Goal: Information Seeking & Learning: Learn about a topic

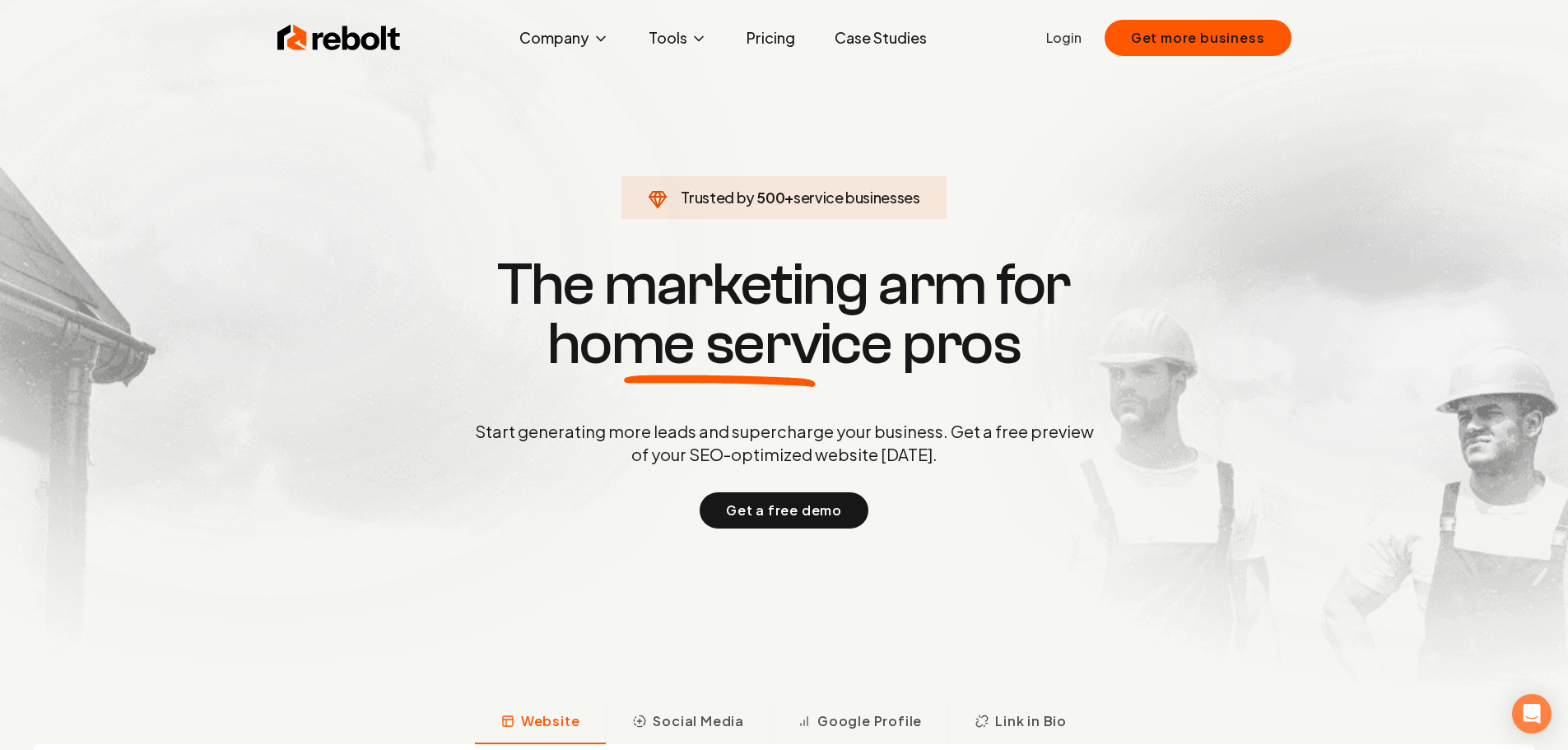
click at [773, 44] on link "Pricing" at bounding box center [770, 38] width 75 height 33
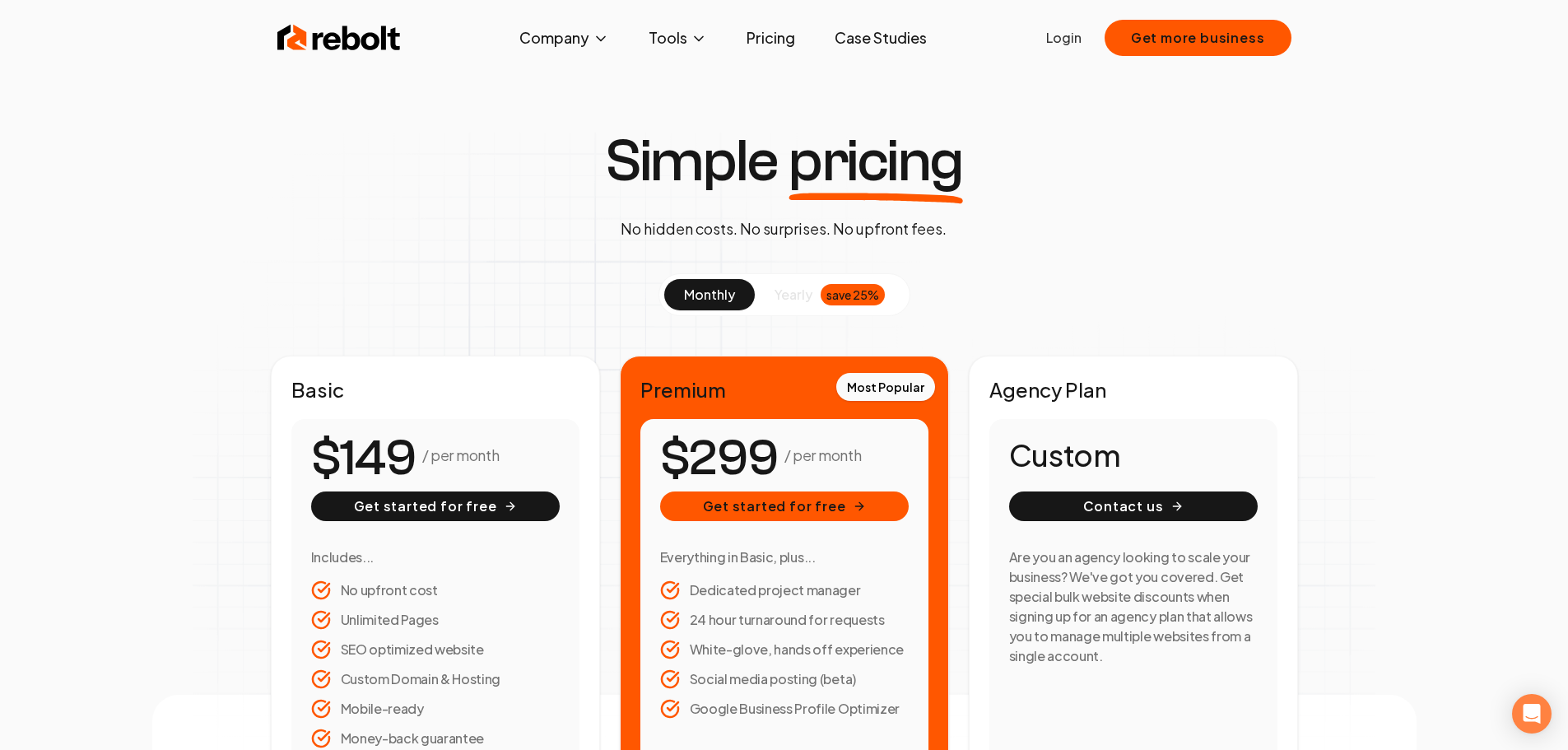
click at [794, 294] on span "yearly" at bounding box center [794, 295] width 38 height 20
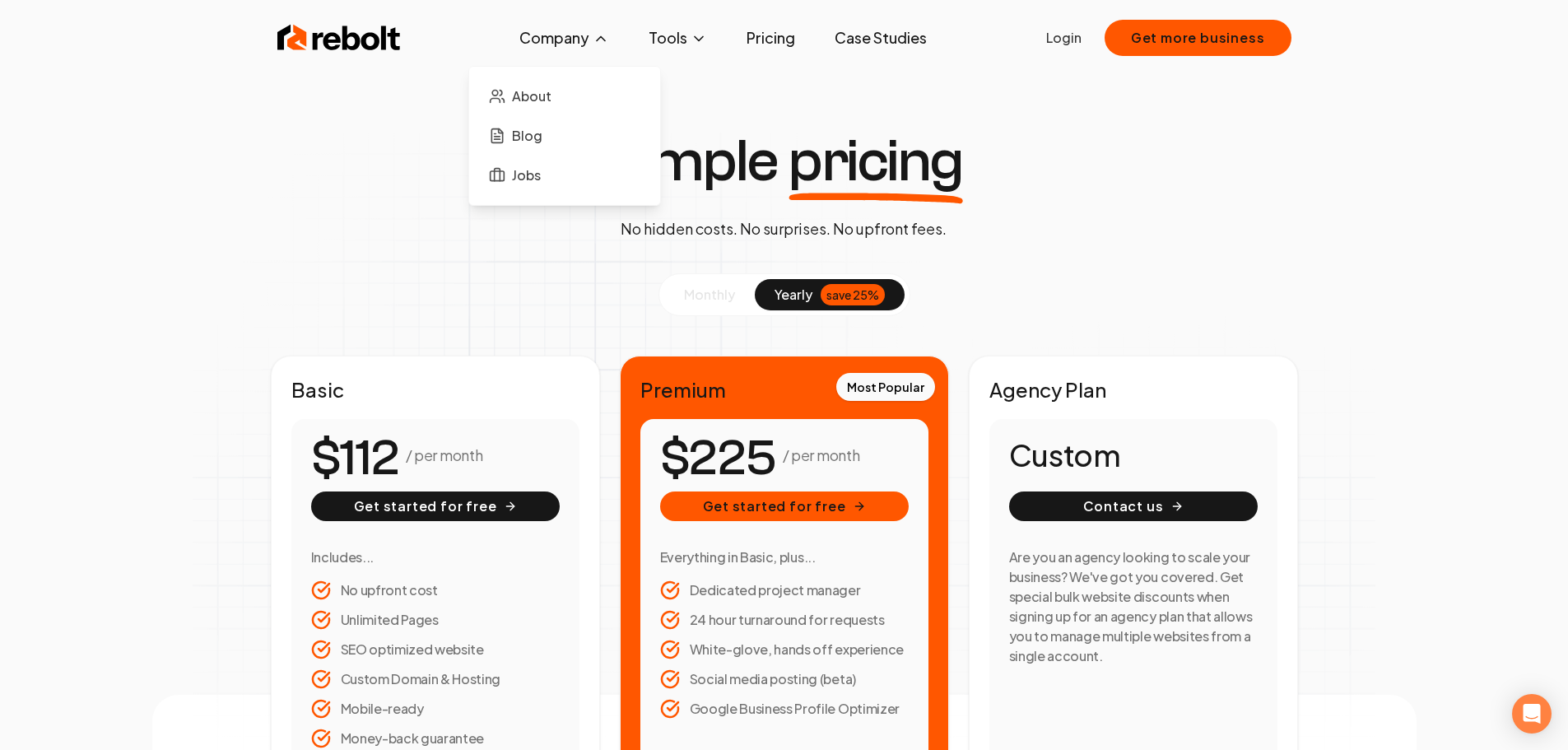
click at [568, 31] on button "Company" at bounding box center [564, 38] width 116 height 33
click at [873, 37] on link "Case Studies" at bounding box center [880, 38] width 118 height 33
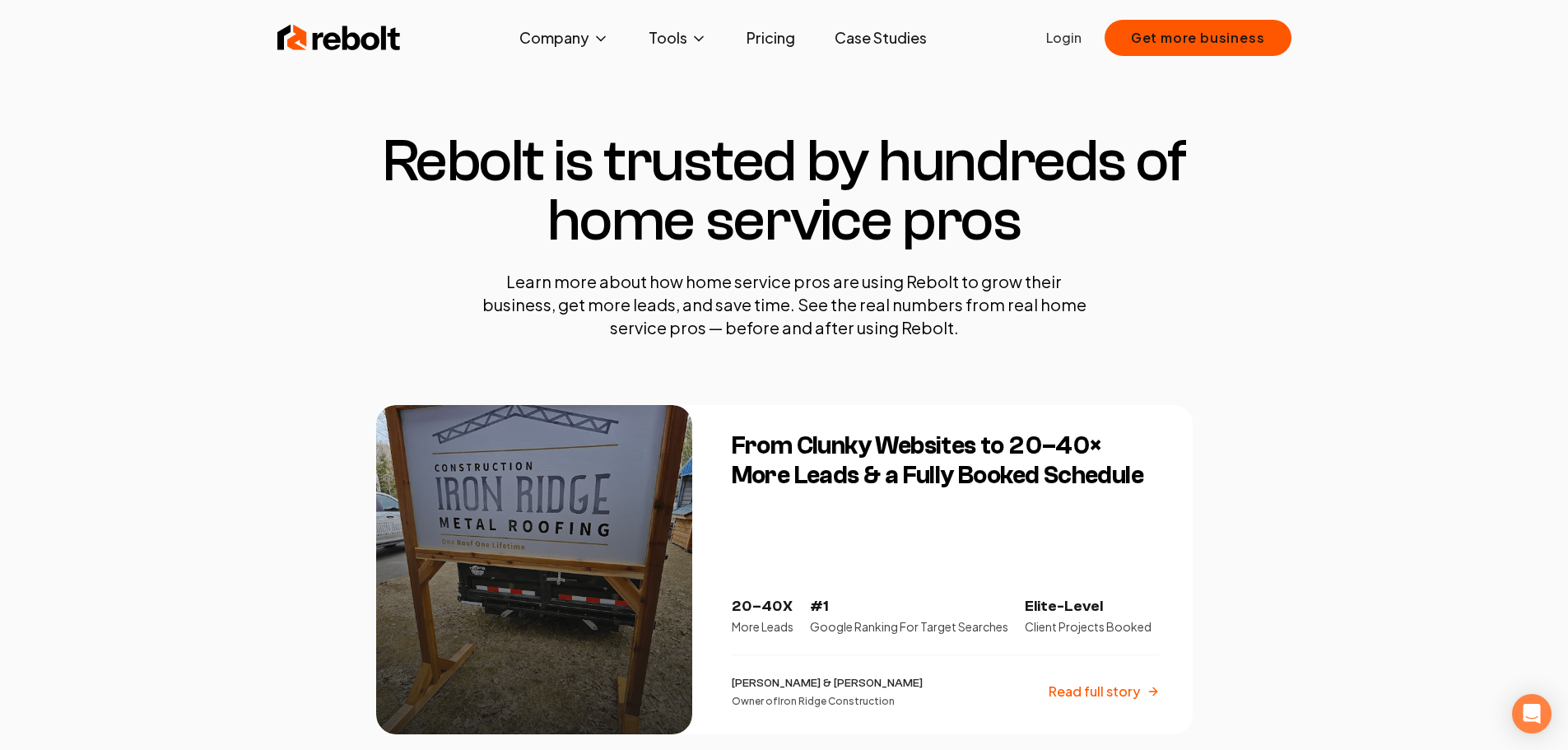
click at [870, 38] on link "Case Studies" at bounding box center [880, 38] width 118 height 33
click at [764, 30] on link "Pricing" at bounding box center [770, 38] width 75 height 33
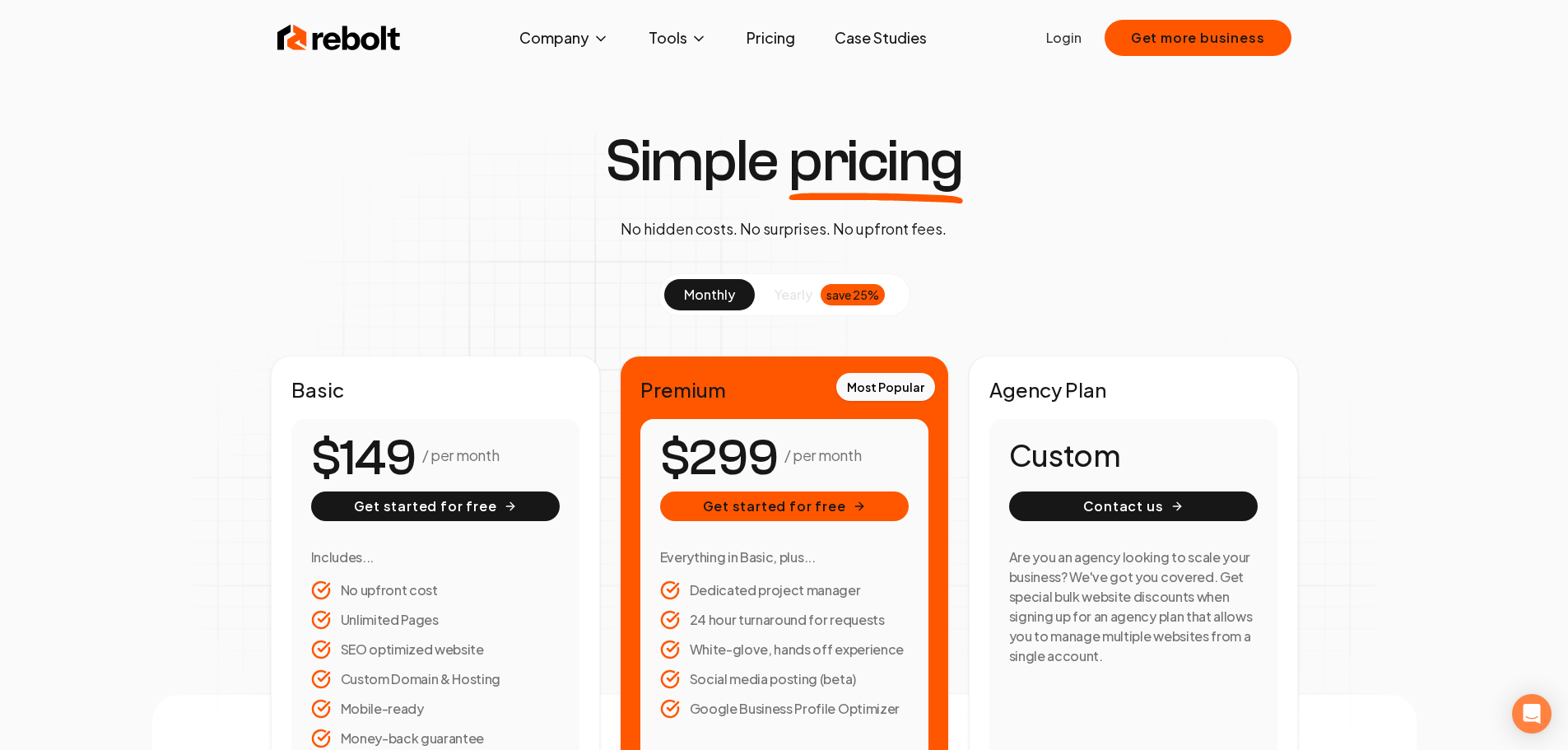
click at [873, 33] on link "Case Studies" at bounding box center [880, 38] width 118 height 33
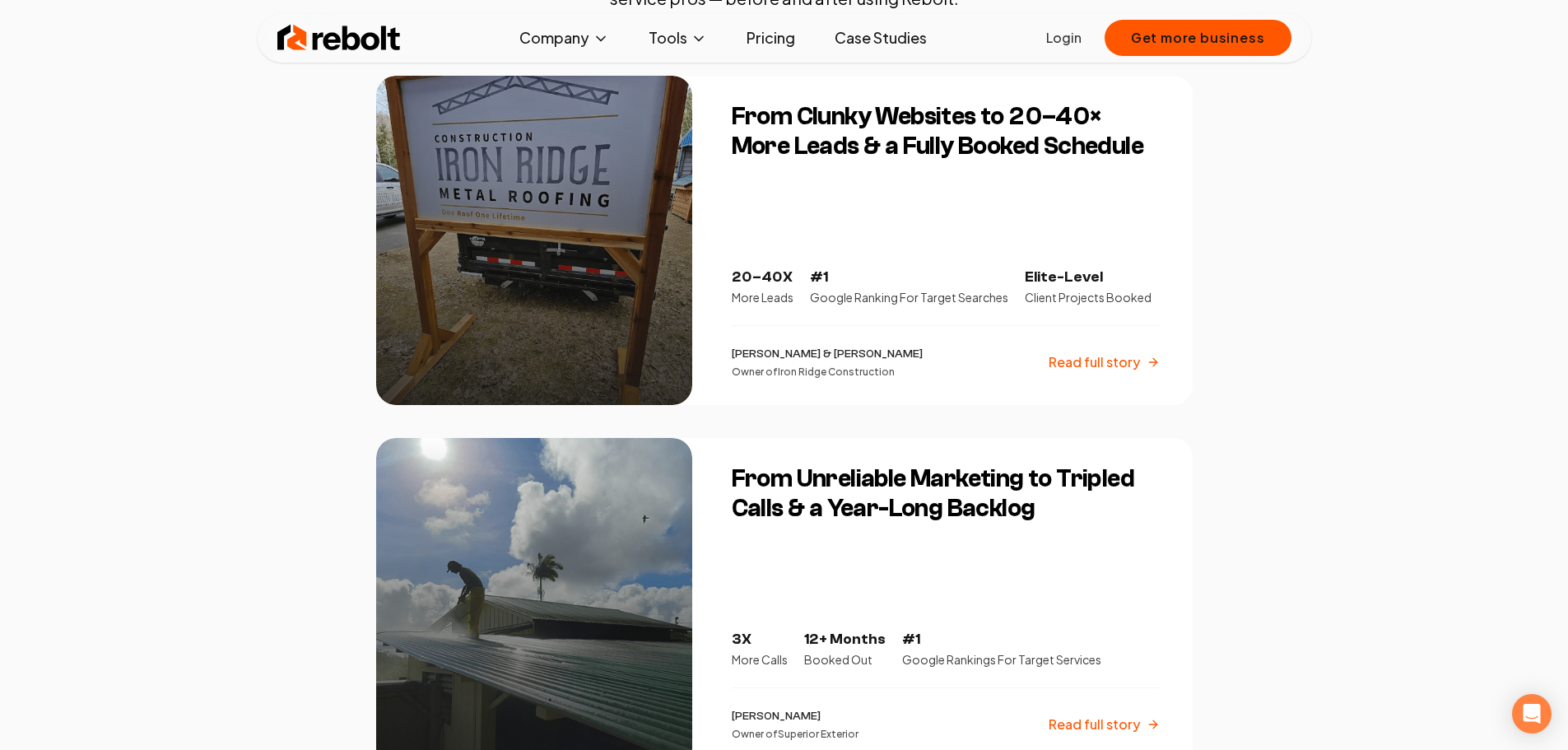
scroll to position [411, 0]
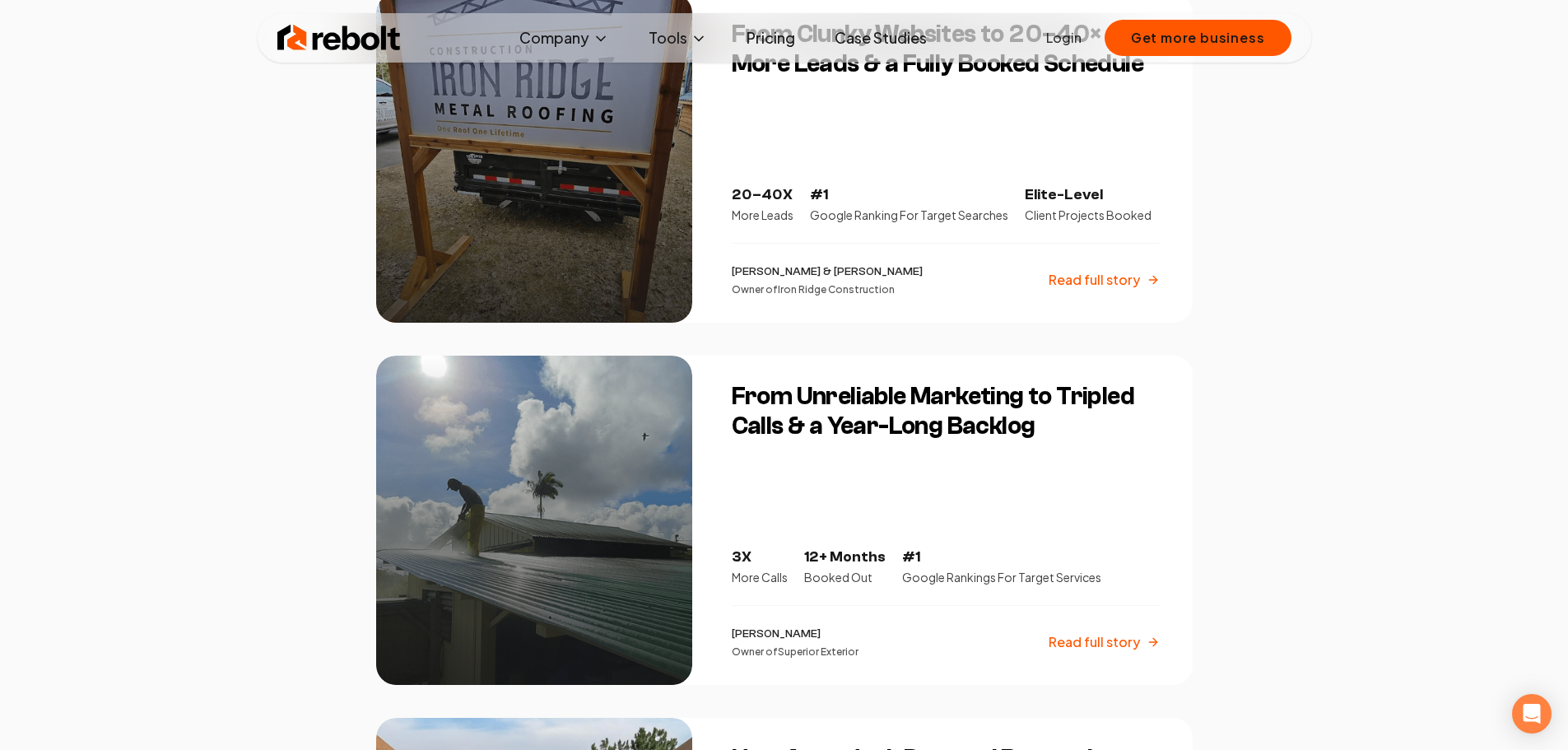
click at [1080, 276] on p "Read full story" at bounding box center [1095, 280] width 91 height 20
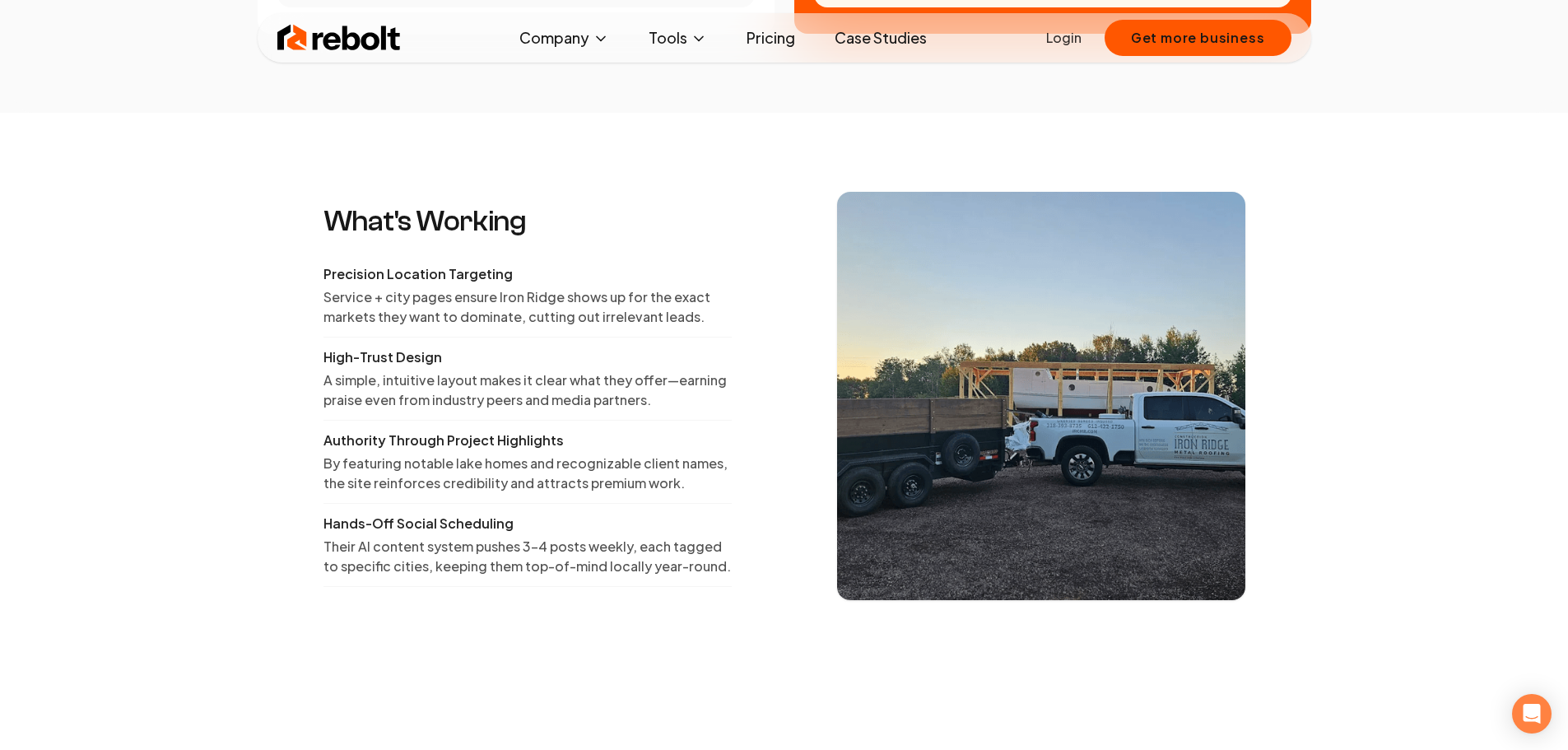
scroll to position [2059, 0]
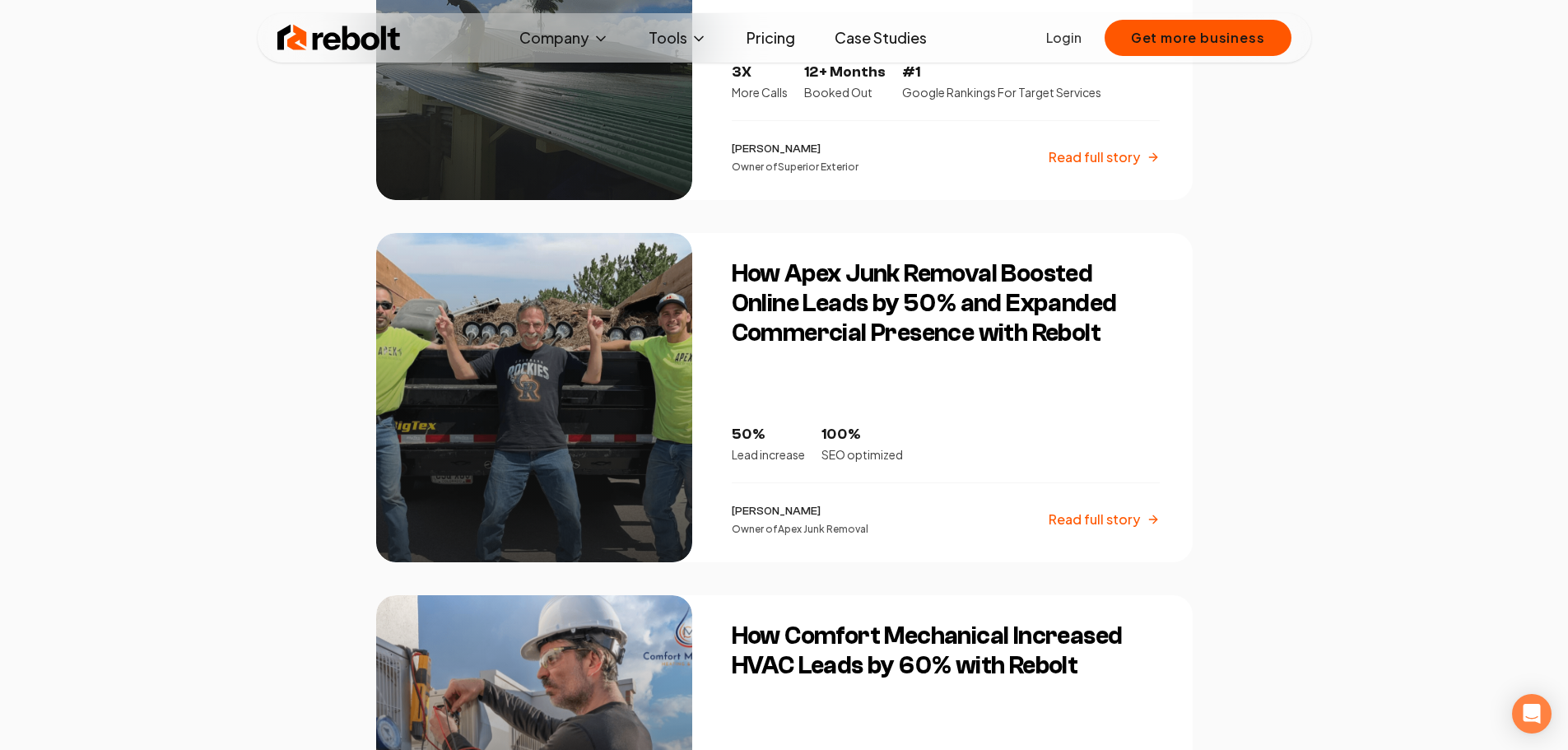
scroll to position [906, 0]
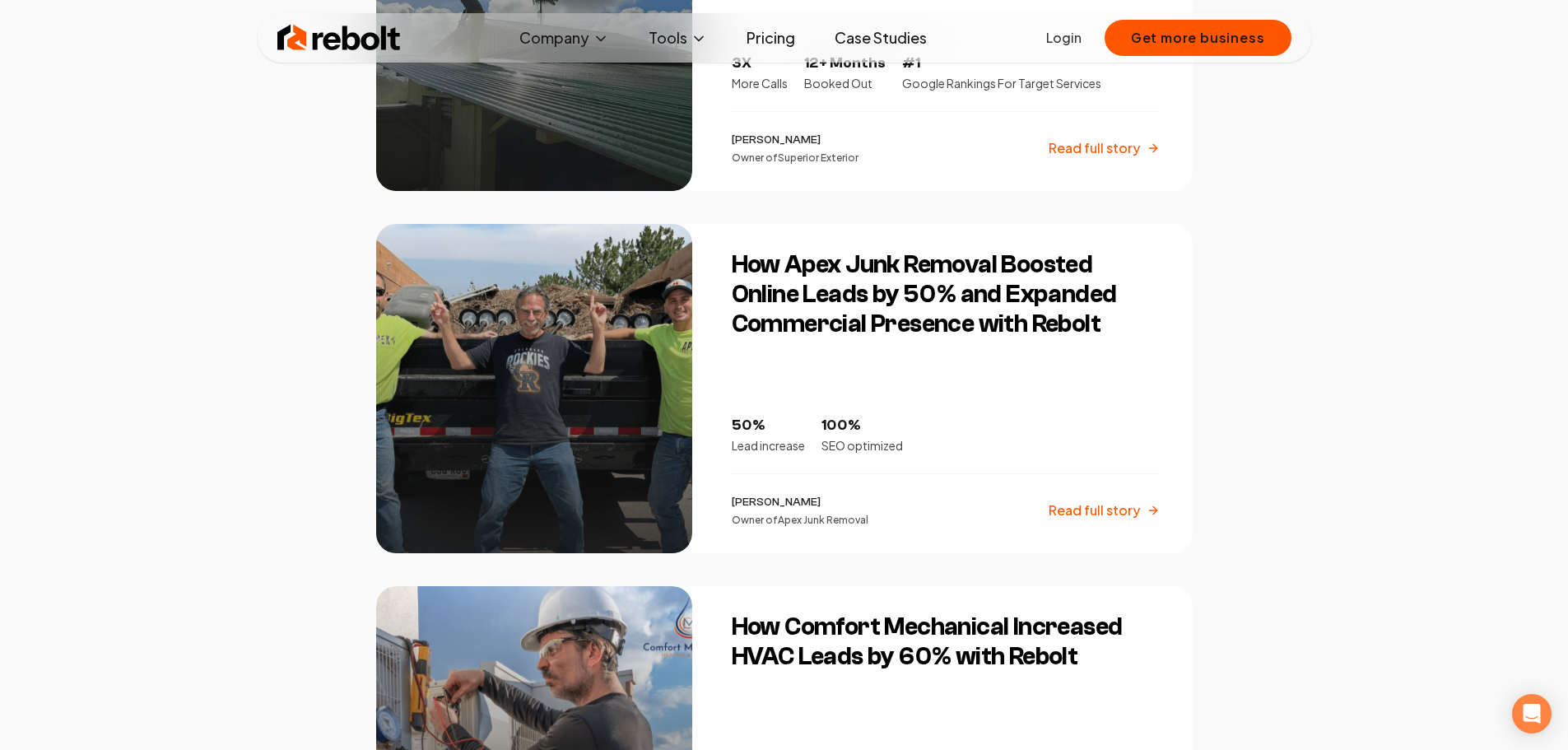
click at [1068, 505] on p "Read full story" at bounding box center [1095, 511] width 91 height 20
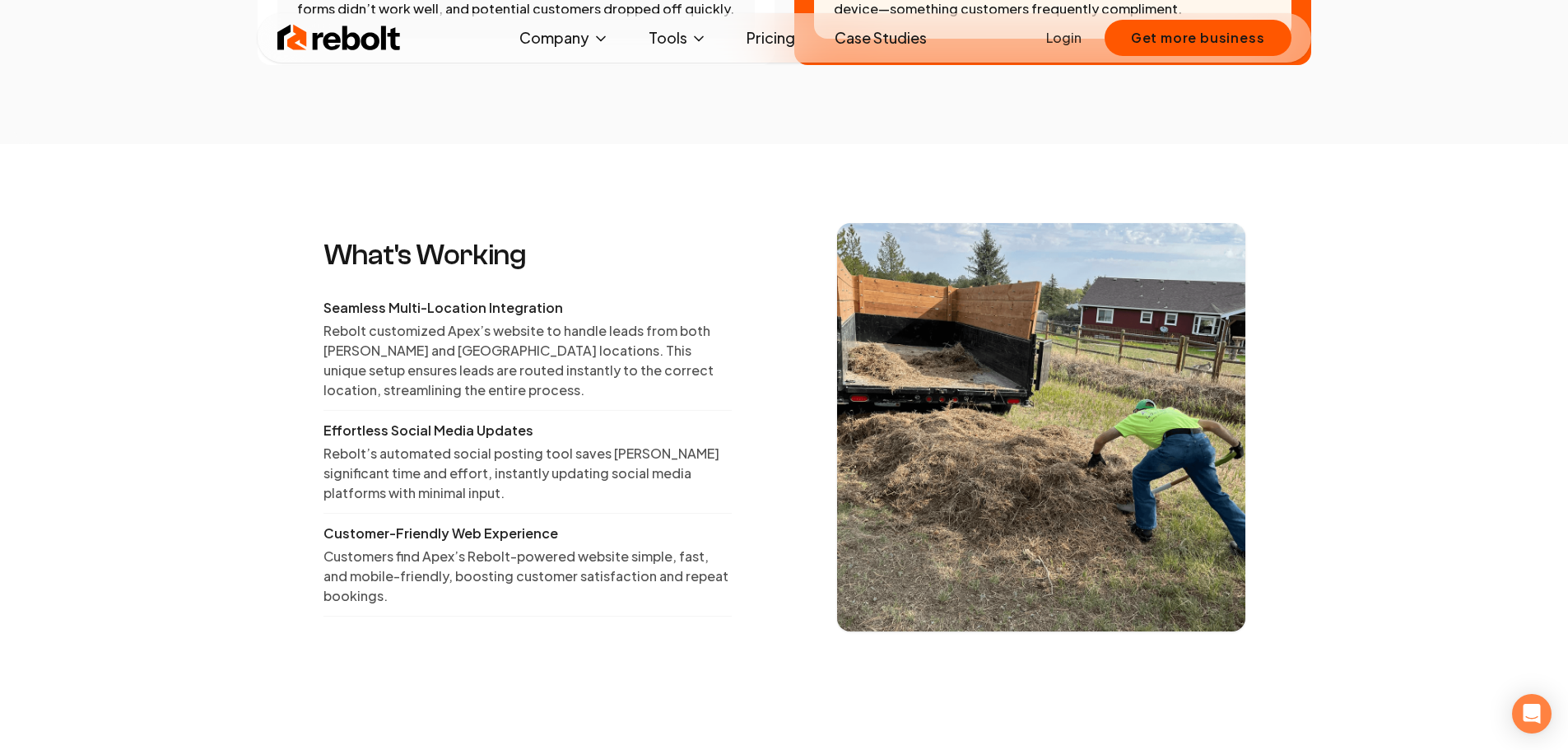
scroll to position [2224, 0]
